Goal: Task Accomplishment & Management: Manage account settings

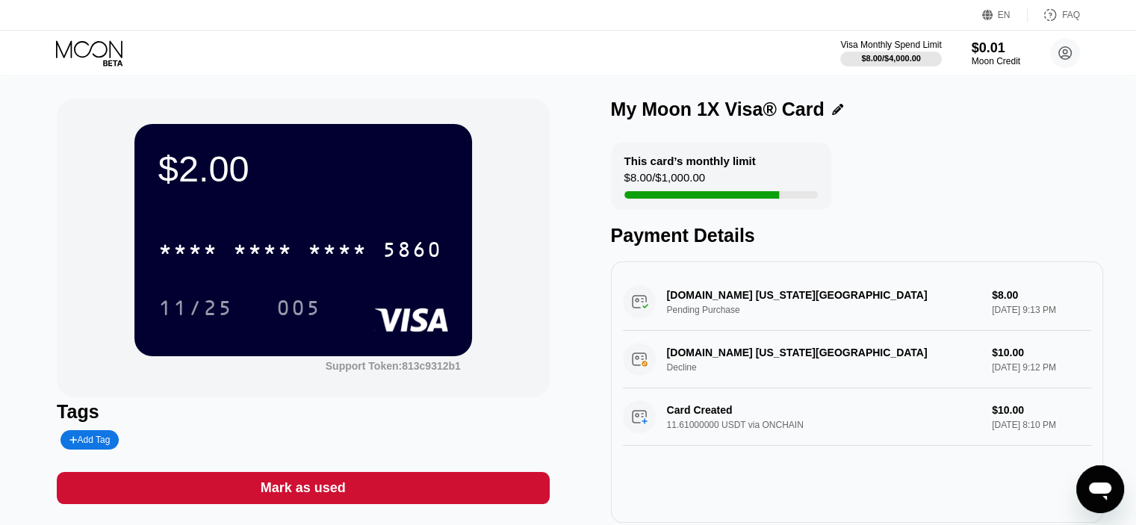
scroll to position [251, 0]
click at [1070, 47] on circle at bounding box center [1065, 53] width 30 height 30
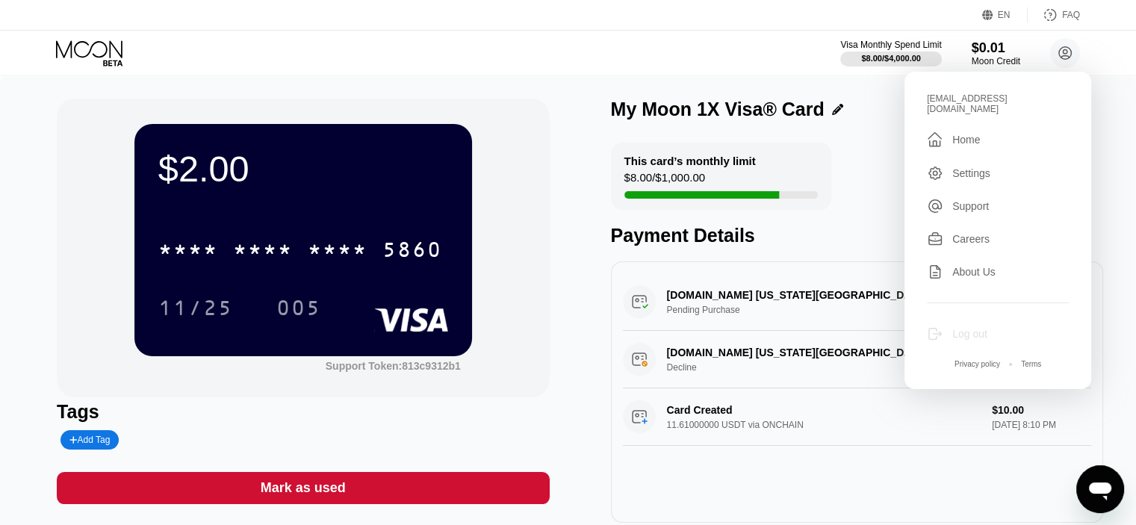
click at [977, 328] on div "Log out" at bounding box center [969, 334] width 35 height 12
click at [965, 329] on div "Log out" at bounding box center [969, 334] width 35 height 12
